Goal: Task Accomplishment & Management: Complete application form

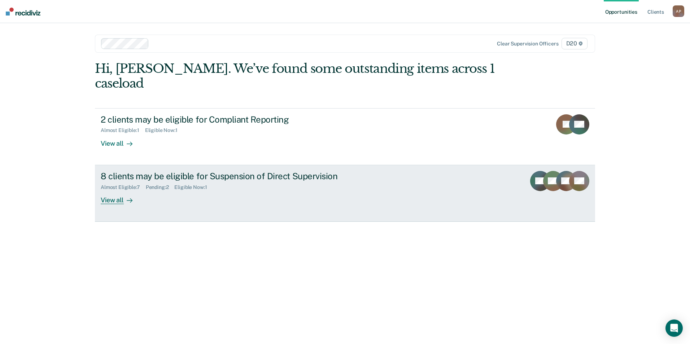
click at [146, 180] on div "8 clients may be eligible for Suspension of Direct Supervision Almost Eligible …" at bounding box center [236, 187] width 271 height 33
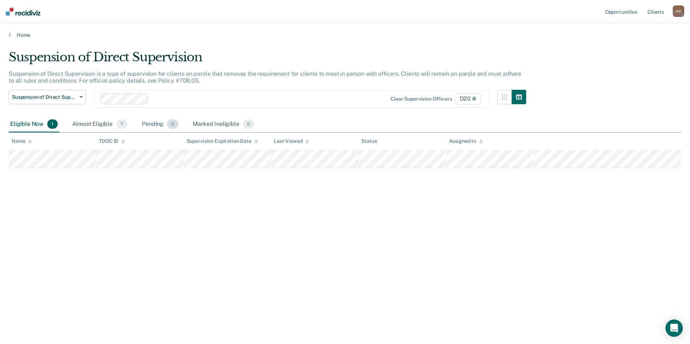
click at [151, 126] on div "Pending 2" at bounding box center [159, 125] width 39 height 16
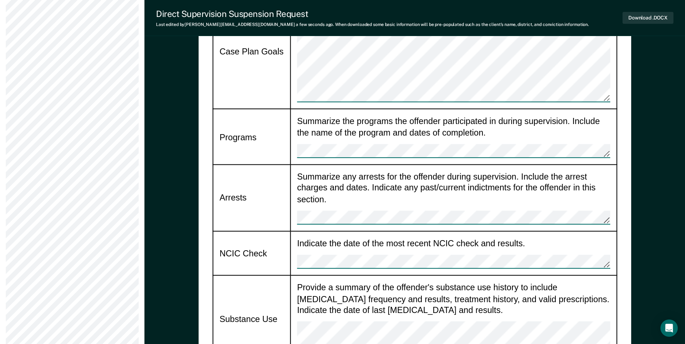
scroll to position [794, 0]
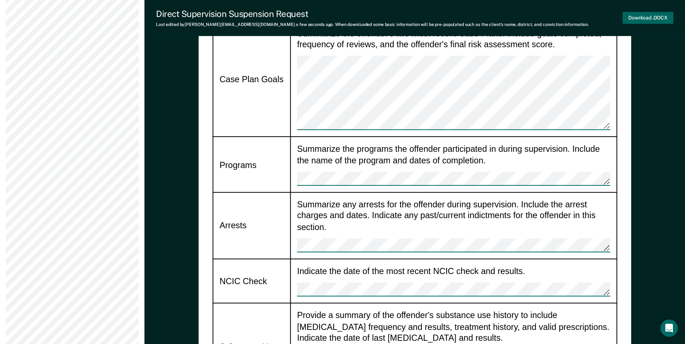
click at [651, 18] on button "Download .DOCX" at bounding box center [648, 18] width 51 height 12
type textarea "x"
